Goal: Transaction & Acquisition: Purchase product/service

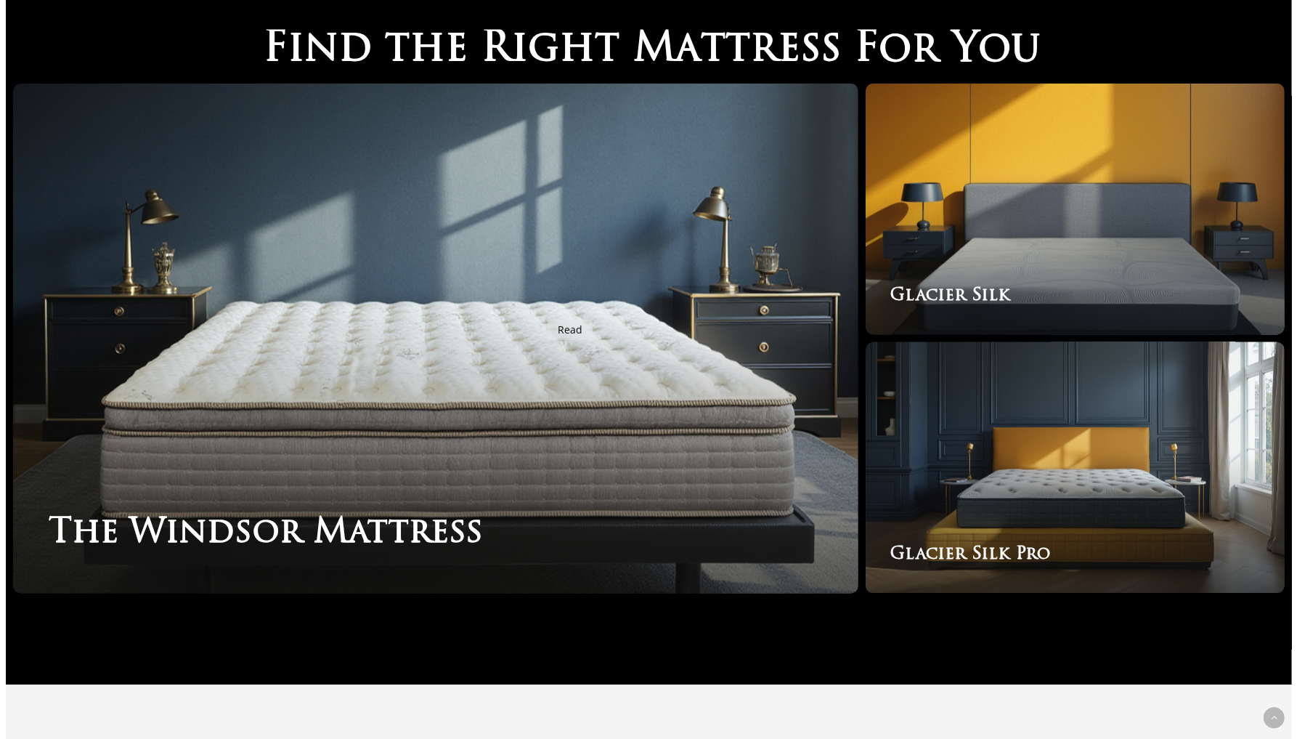
scroll to position [2489, 0]
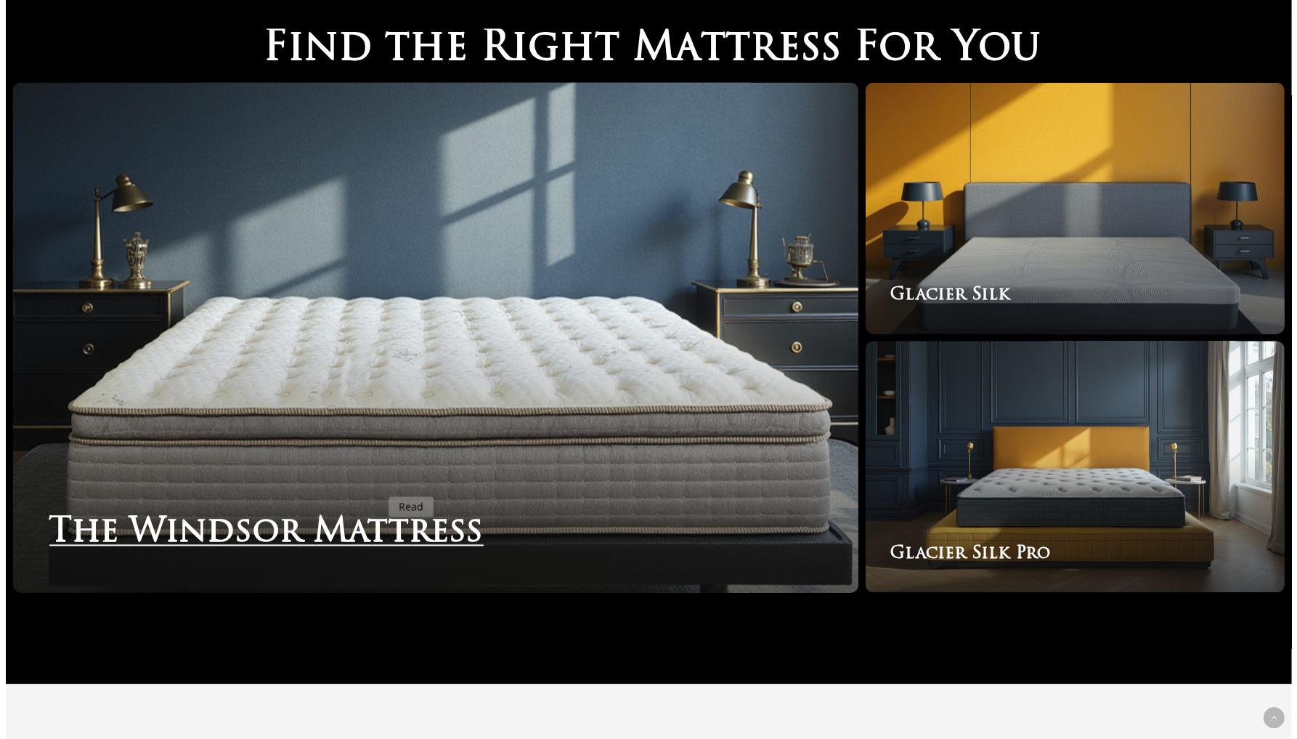
click at [380, 488] on link "The Windsor Mattress" at bounding box center [436, 338] width 846 height 510
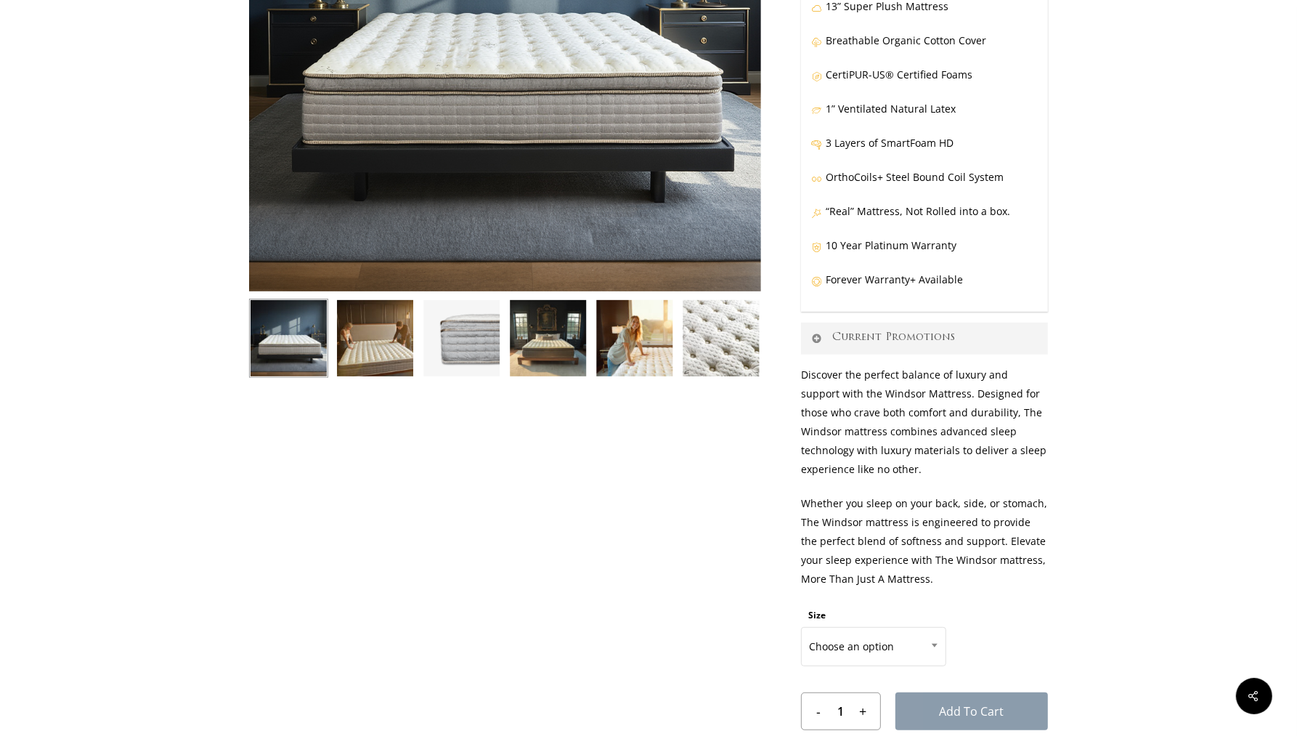
scroll to position [328, 0]
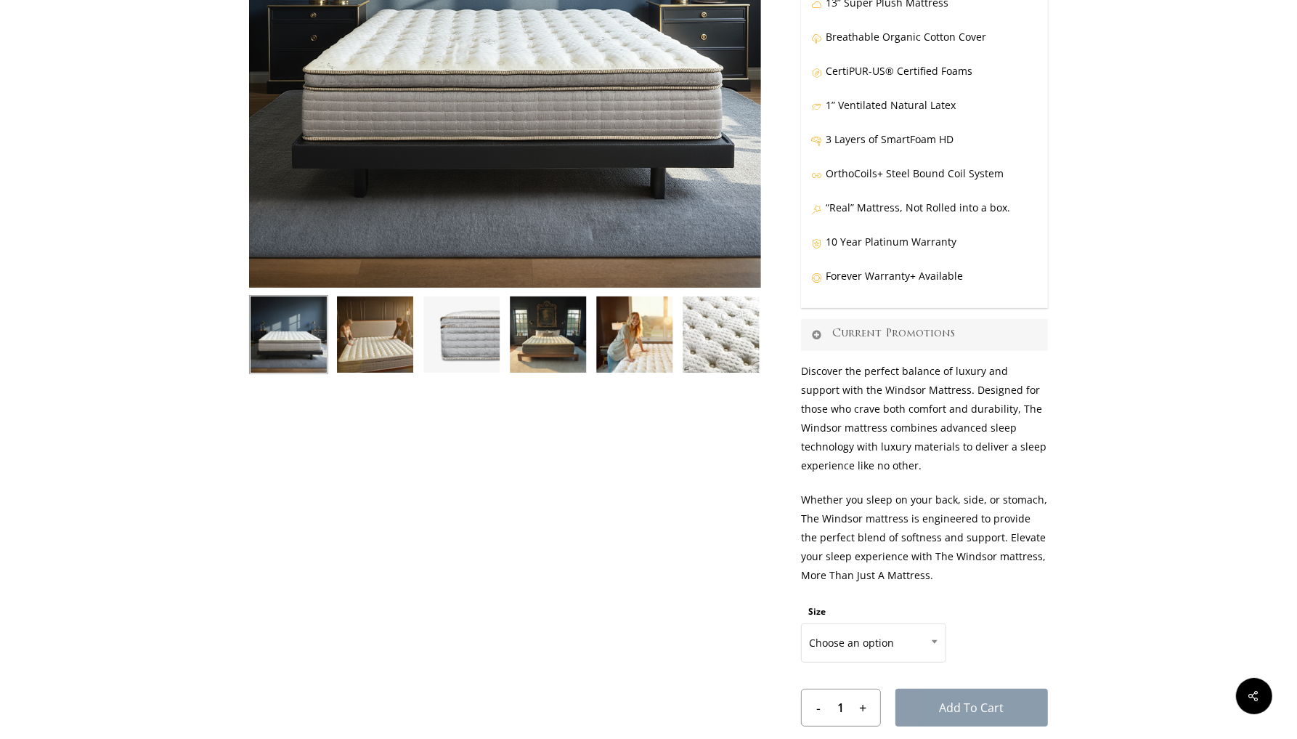
click at [937, 333] on link "Current Promotions" at bounding box center [924, 335] width 247 height 32
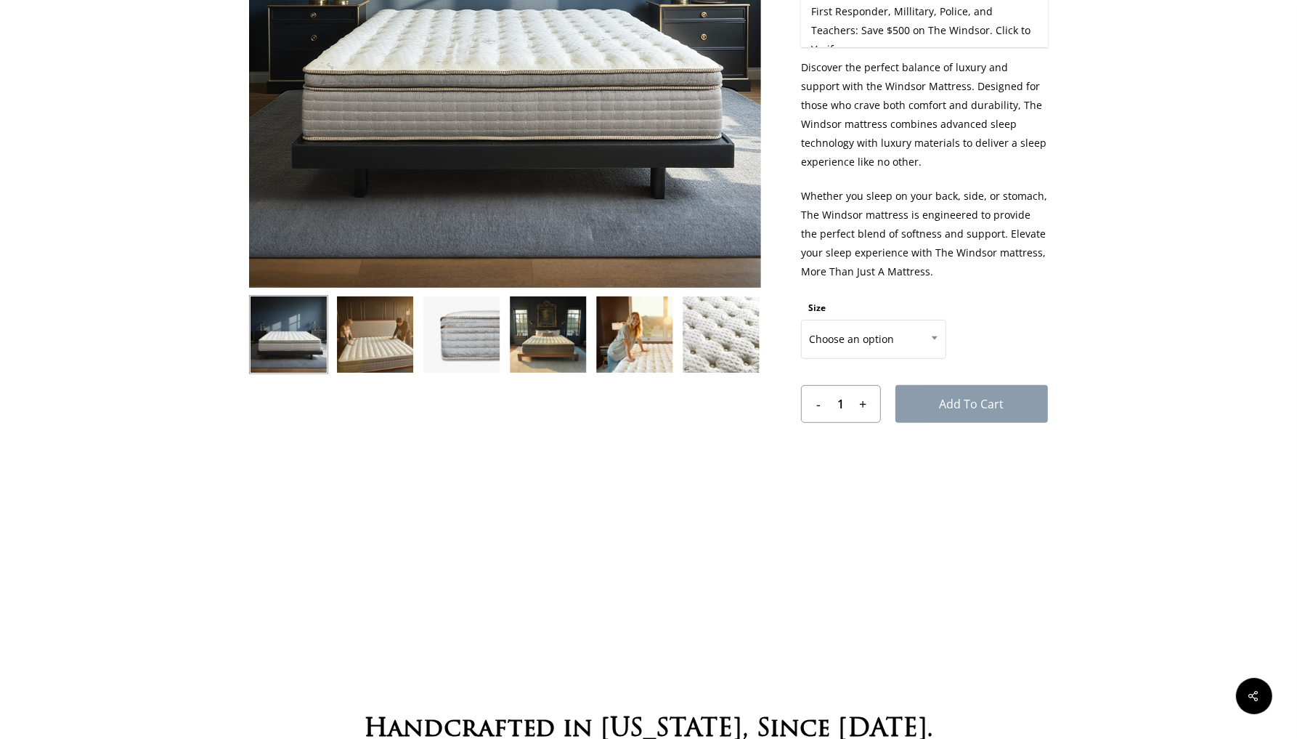
scroll to position [270, 0]
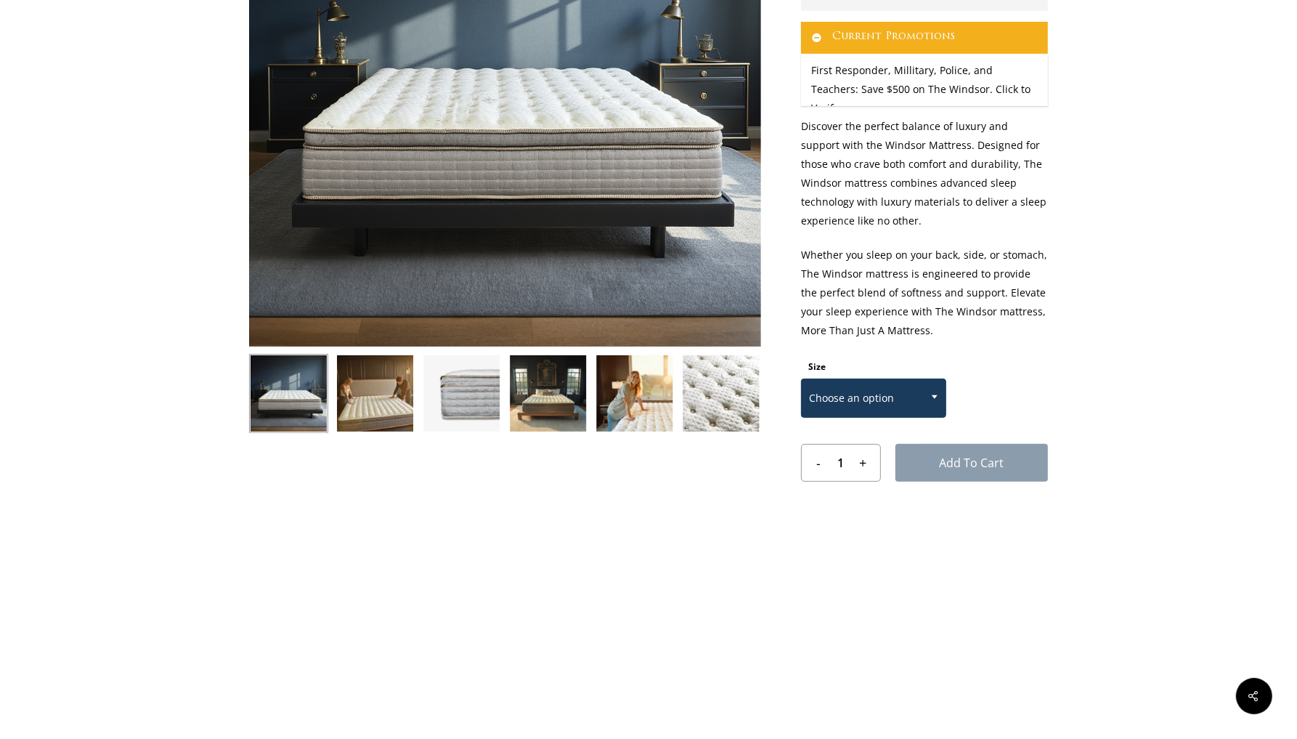
click at [924, 387] on span at bounding box center [935, 396] width 22 height 36
click at [1047, 304] on p "Whether you sleep on your back, side, or stomach, The Windsor mattress is engin…" at bounding box center [924, 301] width 247 height 110
click at [894, 390] on span "Choose an option" at bounding box center [874, 398] width 144 height 31
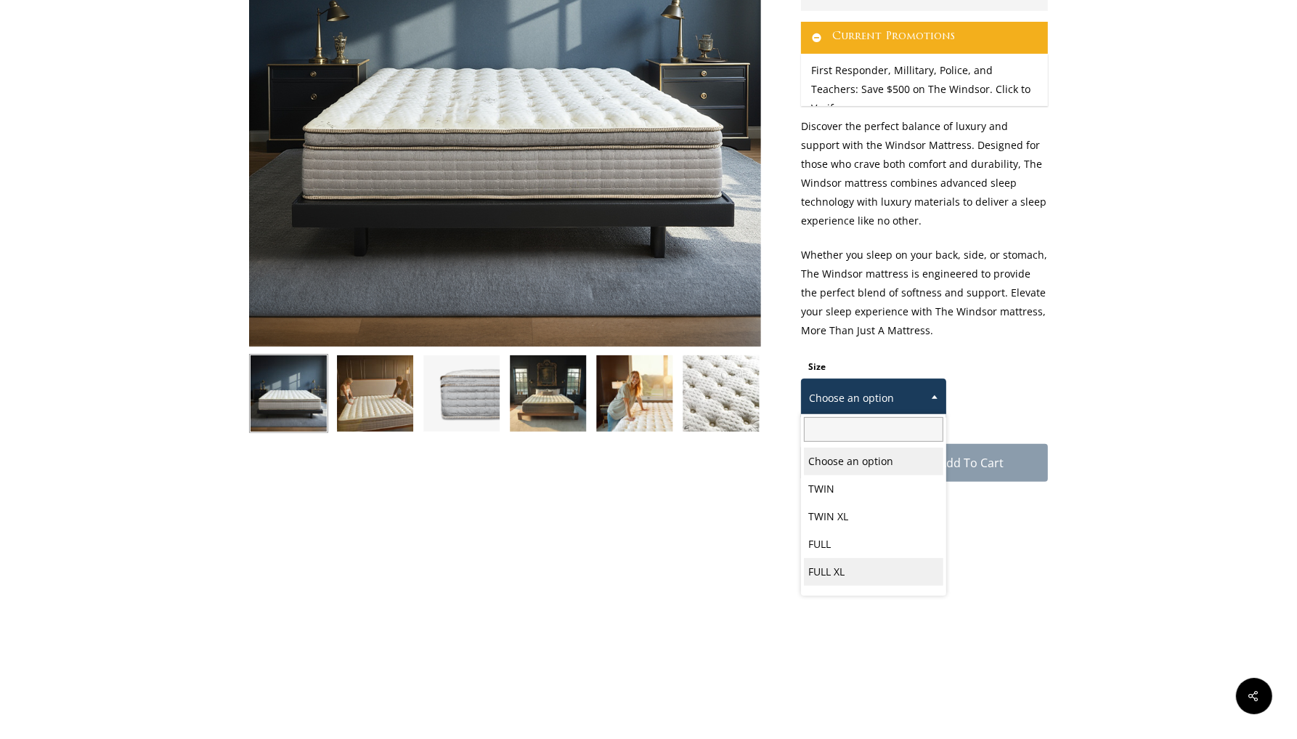
select select "FULL XL"
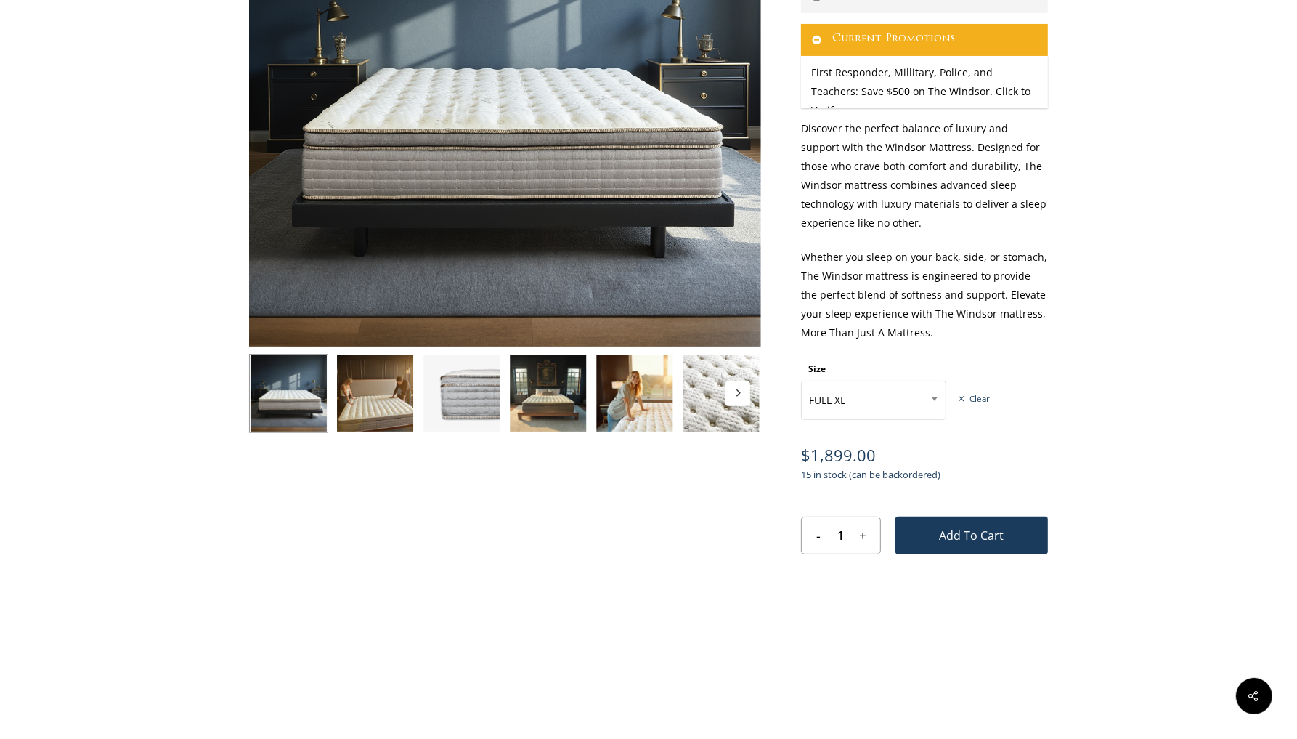
click at [728, 386] on button "Next" at bounding box center [738, 393] width 25 height 25
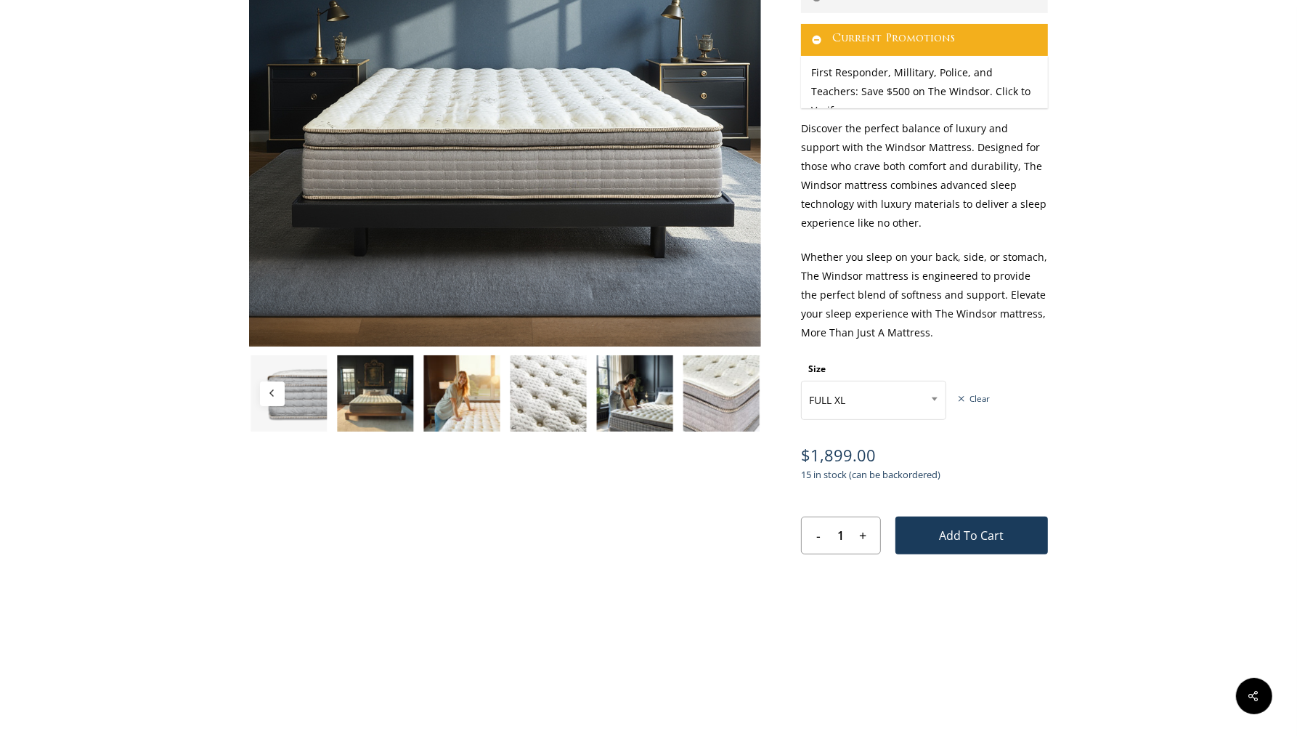
click at [728, 386] on img at bounding box center [721, 393] width 79 height 79
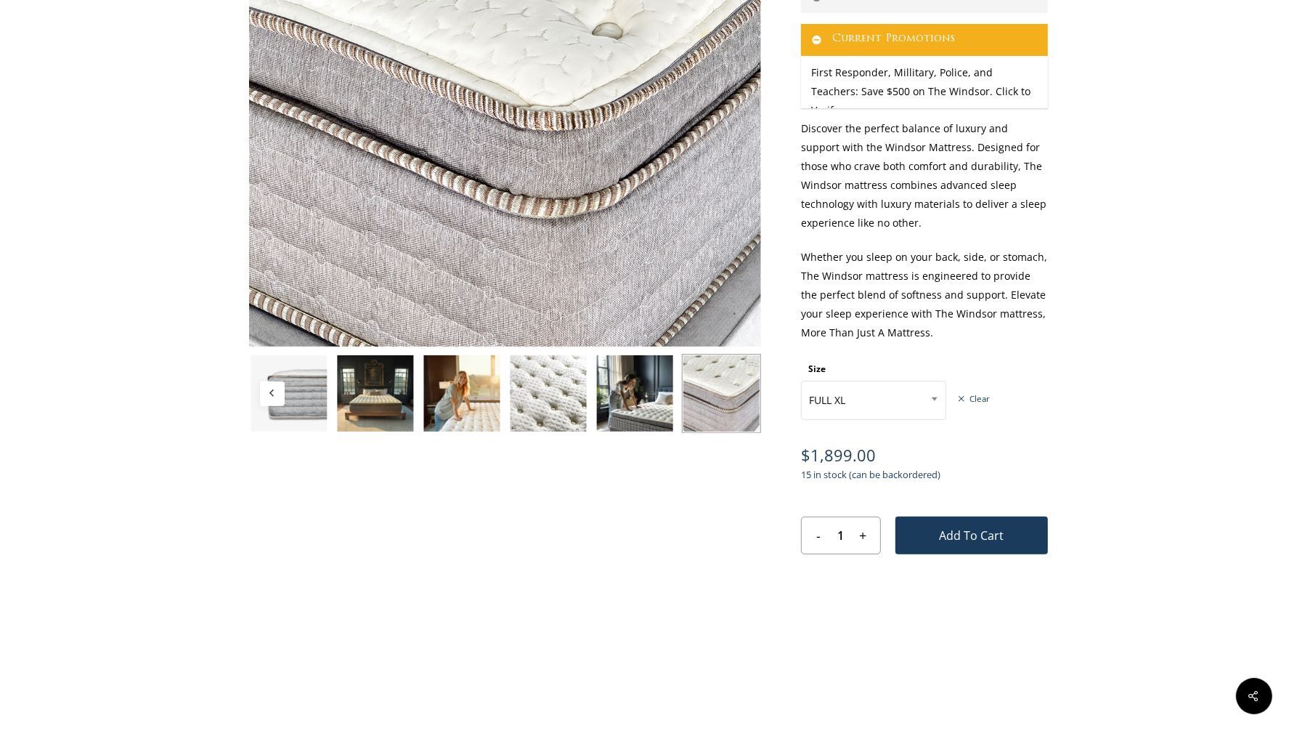
click at [637, 403] on img at bounding box center [635, 393] width 79 height 79
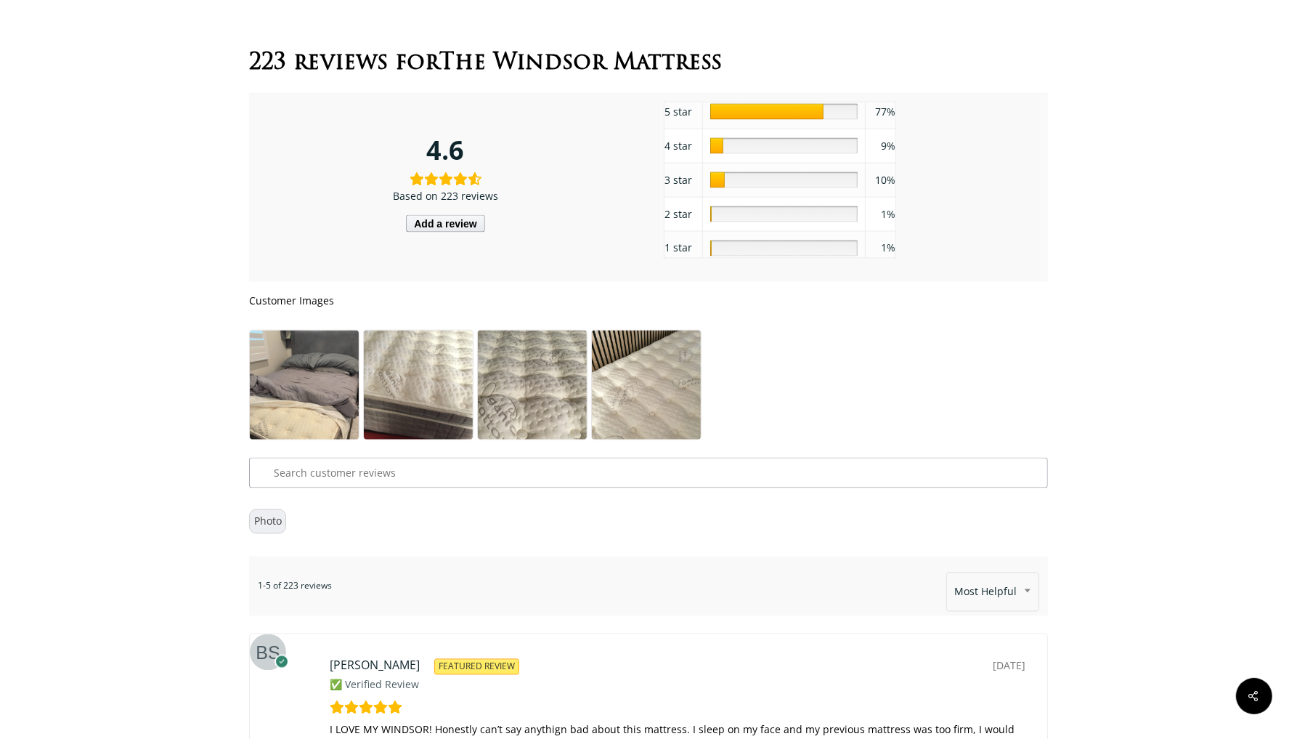
scroll to position [7553, 0]
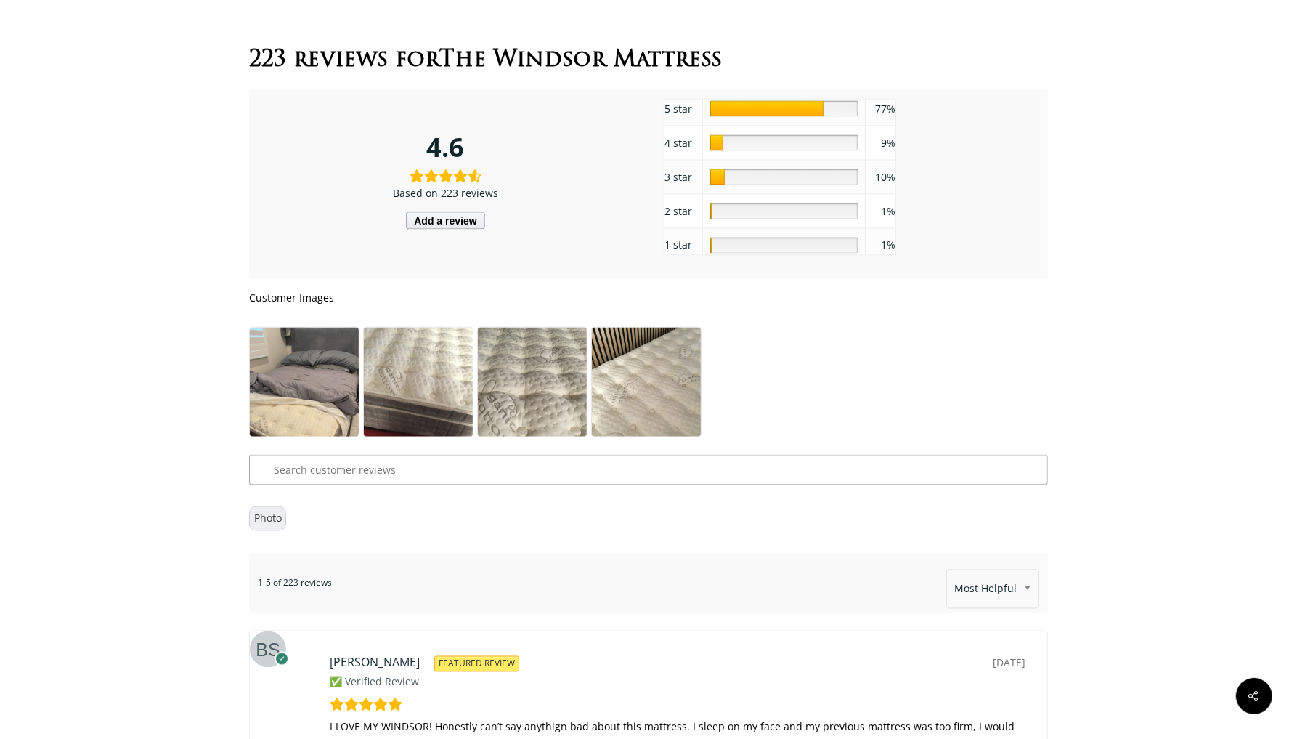
click at [637, 403] on img at bounding box center [646, 400] width 109 height 145
